Goal: Complete application form

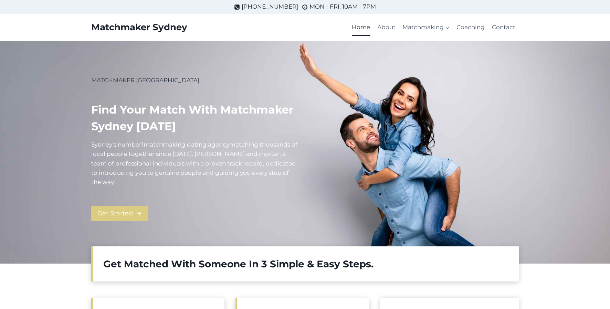
click at [145, 263] on h2 "Get Matched With Someone In 3 Simple & Easy Steps.​" at bounding box center [305, 264] width 405 height 14
click at [122, 212] on span "Get Started" at bounding box center [114, 214] width 35 height 10
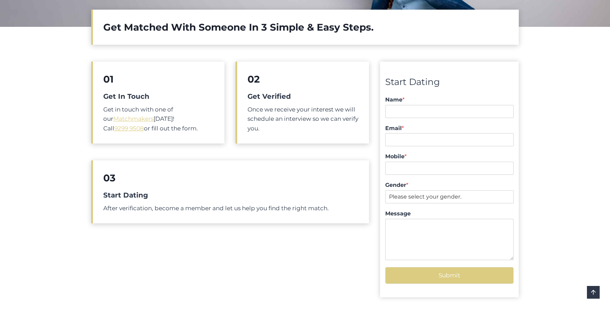
scroll to position [238, 0]
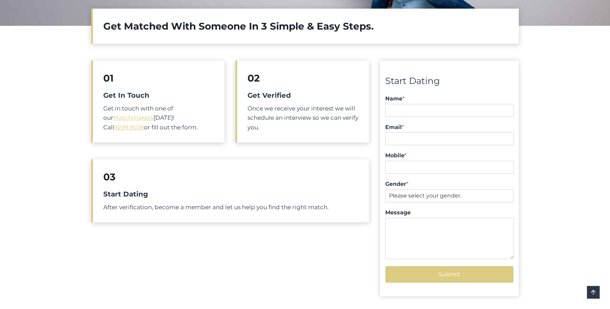
click at [405, 96] on span "*" at bounding box center [404, 98] width 2 height 7
click at [0, 0] on input "Name *" at bounding box center [0, 0] width 0 height 0
click at [404, 108] on input "Name *" at bounding box center [449, 110] width 128 height 13
click at [392, 139] on input "Email *" at bounding box center [449, 138] width 128 height 13
type input "lloydmetcalf44@gmail.com"
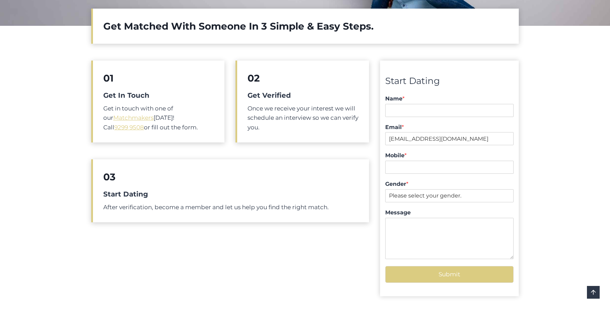
click at [394, 154] on label "Mobile *" at bounding box center [449, 155] width 128 height 7
click at [0, 0] on input "Mobile *" at bounding box center [0, 0] width 0 height 0
click at [393, 165] on input "Mobile *" at bounding box center [449, 167] width 128 height 13
click at [387, 108] on input "Name *" at bounding box center [449, 110] width 128 height 13
type input "0457180571"
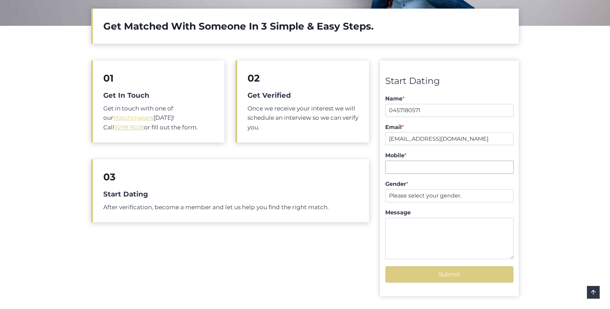
click at [389, 169] on input "Mobile *" at bounding box center [449, 167] width 128 height 13
type input "0457180571"
click at [467, 196] on select "Please select your gender. Male Female" at bounding box center [449, 195] width 128 height 13
select select "Male"
click at [385, 189] on select "Please select your gender. Male Female" at bounding box center [449, 195] width 128 height 13
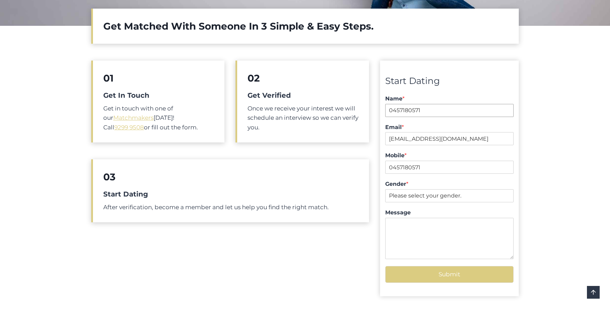
drag, startPoint x: 421, startPoint y: 111, endPoint x: 371, endPoint y: 113, distance: 50.0
click at [370, 112] on div "01 Get In Touch Get in touch with one of our Matchmakers today! Call 9299 9508 …" at bounding box center [305, 182] width 428 height 261
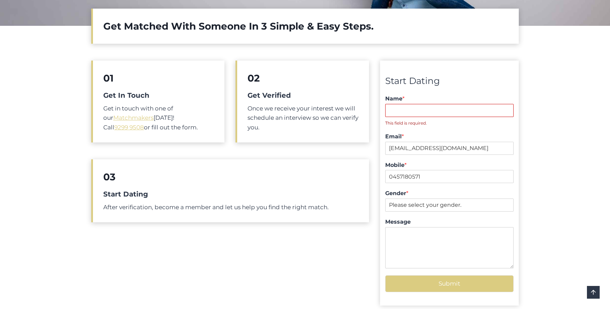
type input "I"
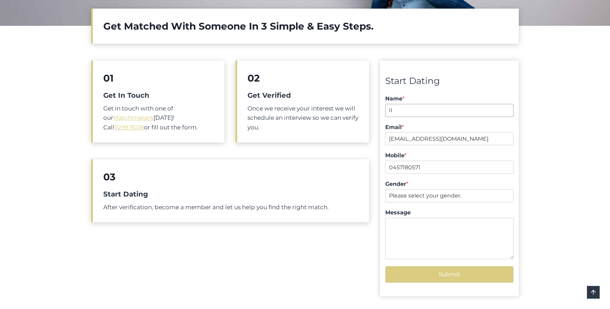
type input "I"
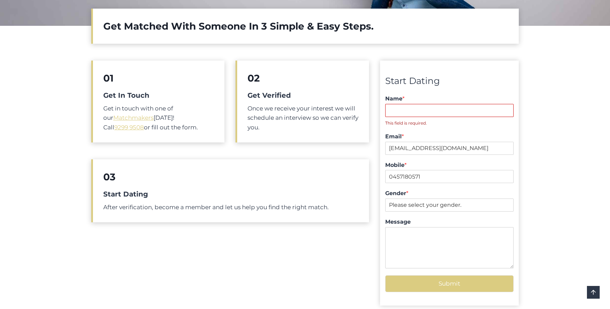
type input "I"
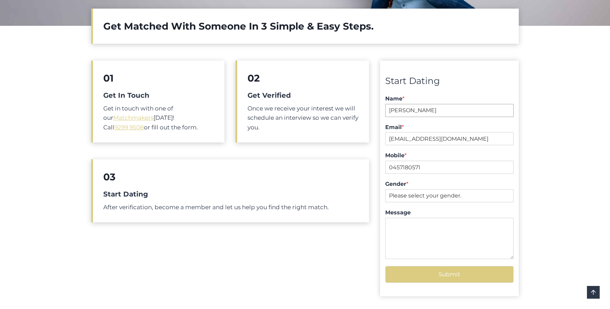
type input "Lloyd Metcalf"
click at [255, 80] on h2 "02" at bounding box center [303, 78] width 111 height 14
click at [268, 96] on h5 "Get Verified" at bounding box center [303, 95] width 111 height 10
click at [592, 291] on link "Scroll to top" at bounding box center [593, 292] width 13 height 13
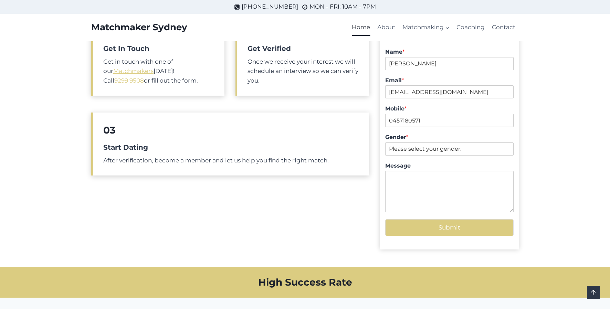
scroll to position [276, 0]
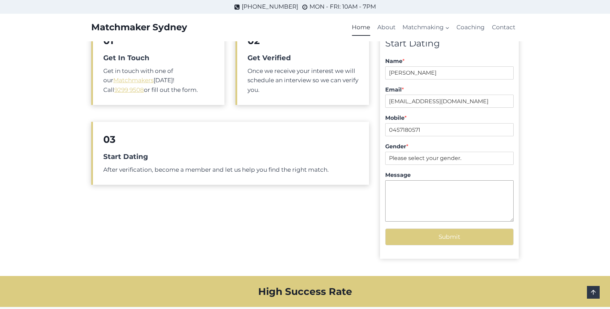
click at [391, 187] on textarea "Message" at bounding box center [449, 200] width 128 height 41
click at [450, 238] on button "Submit" at bounding box center [449, 237] width 128 height 17
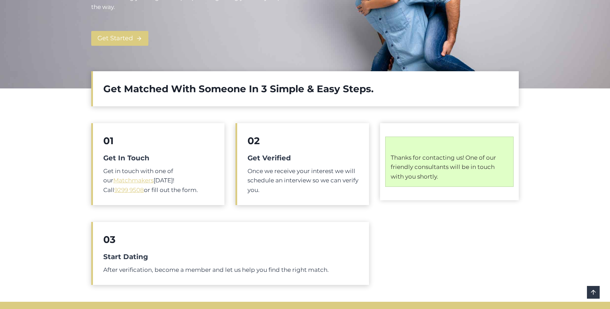
scroll to position [179, 0]
